Goal: Information Seeking & Learning: Find specific fact

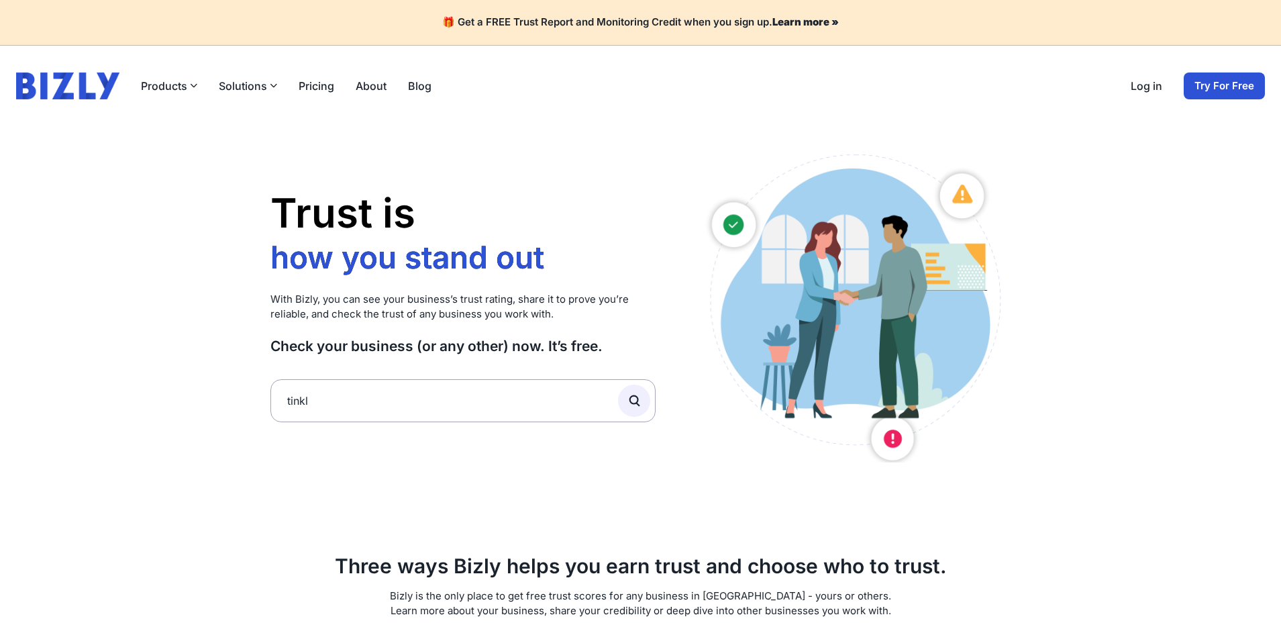
type input "tinkl"
click at [618, 385] on button "submit" at bounding box center [634, 401] width 32 height 32
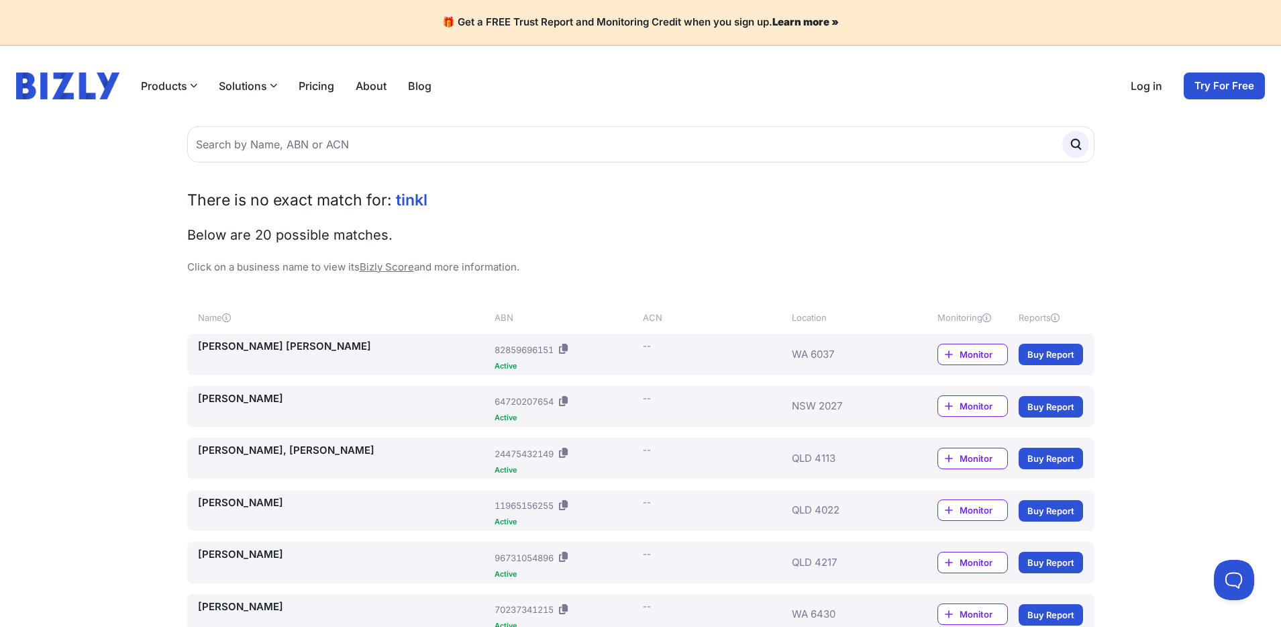
click at [274, 347] on link "[PERSON_NAME] [PERSON_NAME]" at bounding box center [344, 346] width 292 height 15
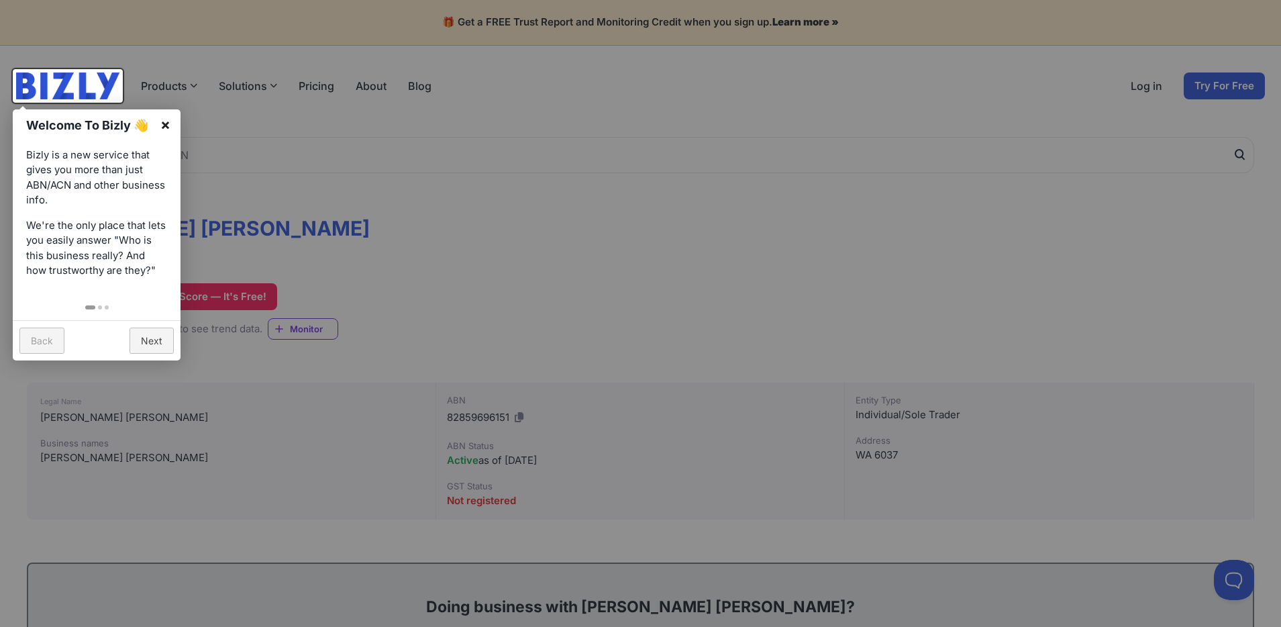
click at [166, 118] on link "×" at bounding box center [165, 124] width 30 height 30
